Goal: Obtain resource: Download file/media

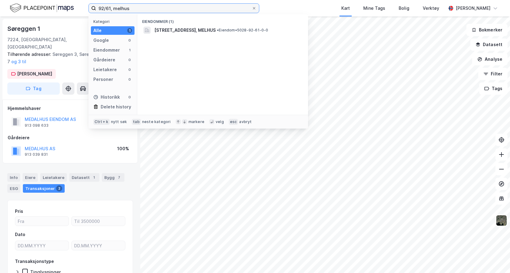
drag, startPoint x: 134, startPoint y: 10, endPoint x: 24, endPoint y: 9, distance: 110.2
click at [24, 9] on div "92/61, melhus Kategori Alle 1 Google 0 Eiendommer 1 Gårdeiere 0 Leietakere 0 Pe…" at bounding box center [255, 8] width 510 height 16
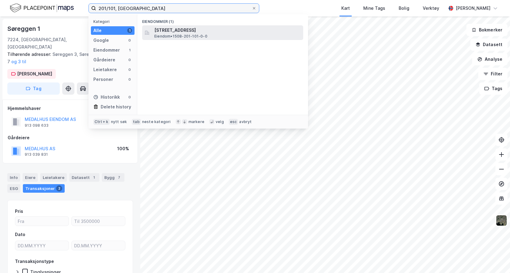
type input "201/101, [GEOGRAPHIC_DATA]"
click at [180, 30] on span "[STREET_ADDRESS]" at bounding box center [227, 30] width 146 height 7
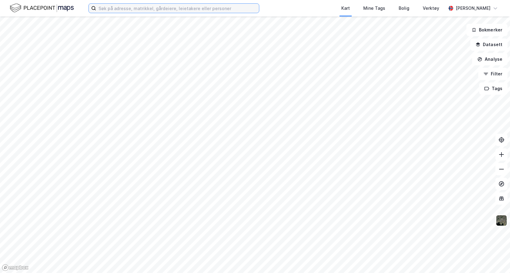
click at [147, 10] on input at bounding box center [177, 8] width 163 height 9
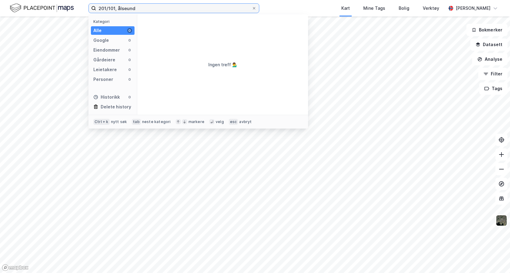
click at [124, 6] on input "201/101, ålseund" at bounding box center [174, 8] width 156 height 9
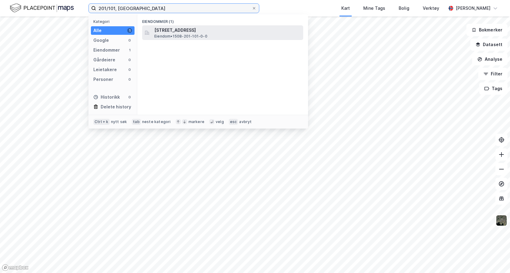
type input "201/101, [GEOGRAPHIC_DATA]"
click at [162, 30] on span "[STREET_ADDRESS]" at bounding box center [227, 30] width 146 height 7
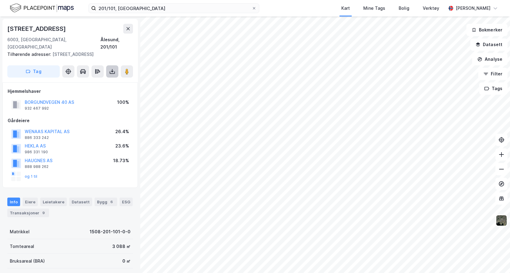
click at [114, 68] on icon at bounding box center [112, 71] width 6 height 6
click at [89, 81] on div "Last ned grunnbok" at bounding box center [81, 83] width 35 height 5
